Goal: Task Accomplishment & Management: Use online tool/utility

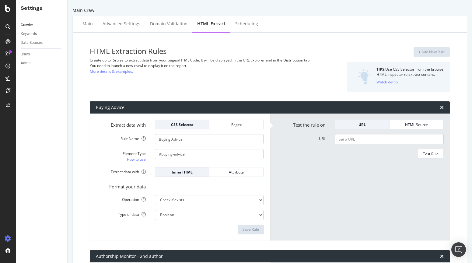
select select "exist"
select select "list"
select select "count"
select select "list"
select select "i"
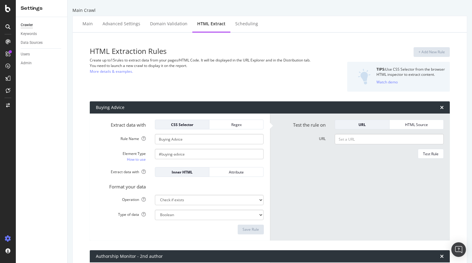
select select "list"
select select "exist"
select select "count"
select select "exist"
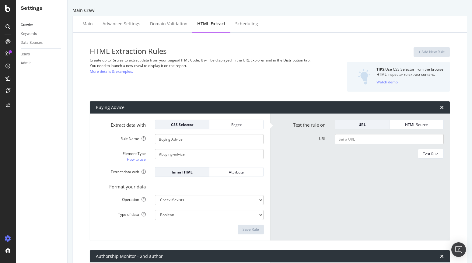
select select "i"
select select "exist"
select select "list"
